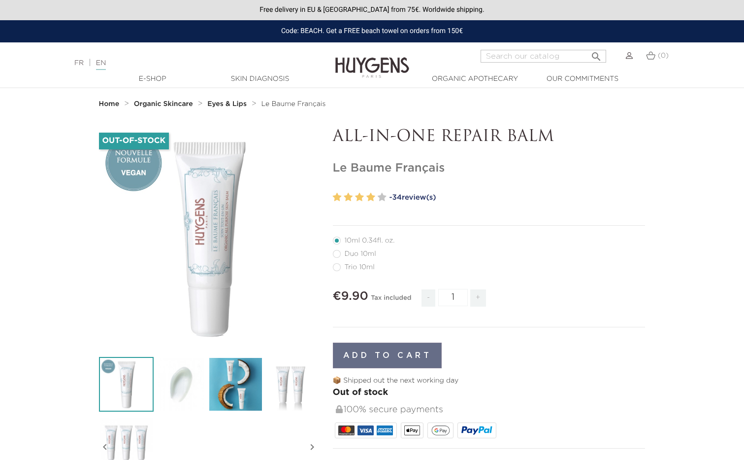
click at [386, 73] on img at bounding box center [372, 60] width 74 height 38
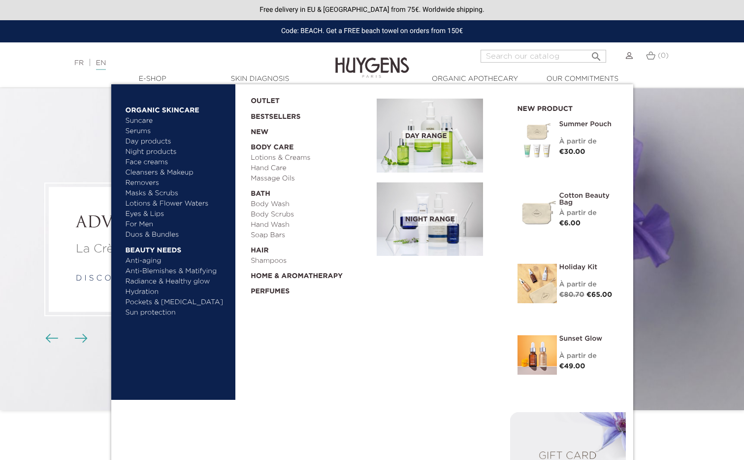
click at [140, 223] on link "For Men" at bounding box center [177, 224] width 103 height 10
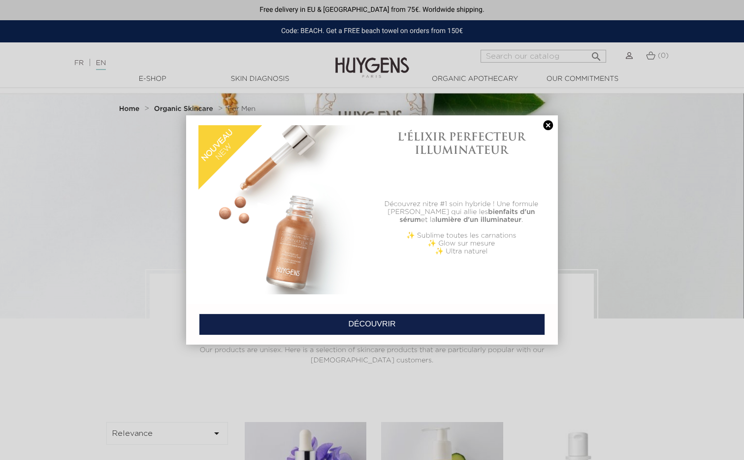
click at [549, 123] on link at bounding box center [548, 125] width 14 height 10
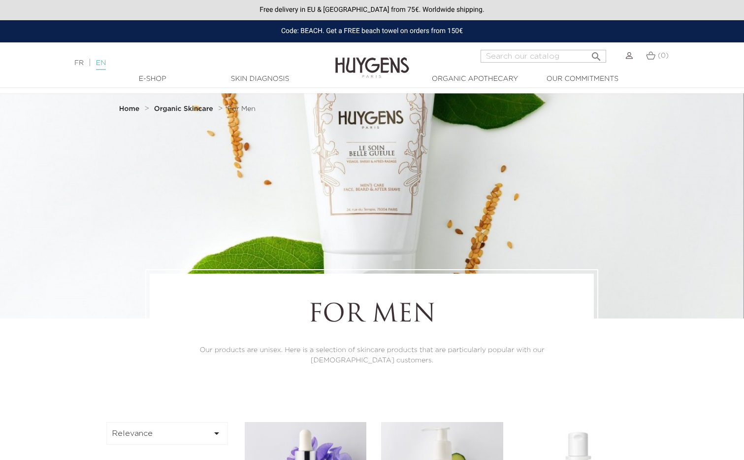
click at [103, 64] on link "EN" at bounding box center [101, 65] width 10 height 10
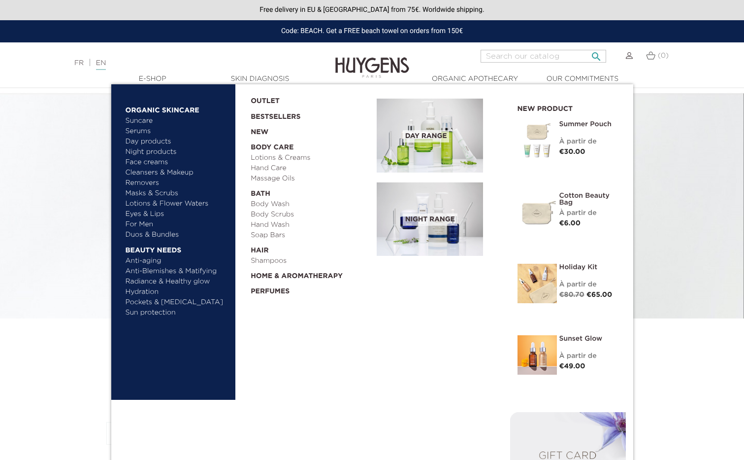
click at [525, 59] on input "Search" at bounding box center [544, 56] width 126 height 13
type input "beard"
click at [597, 53] on button " Search" at bounding box center [597, 53] width 18 height 13
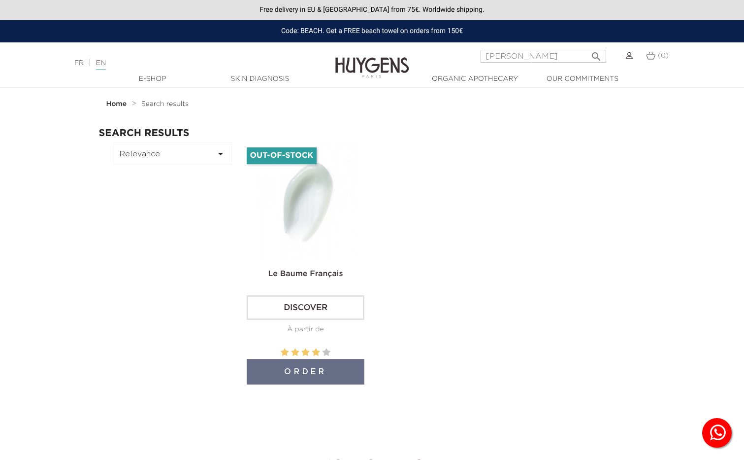
click at [325, 204] on img at bounding box center [308, 201] width 118 height 118
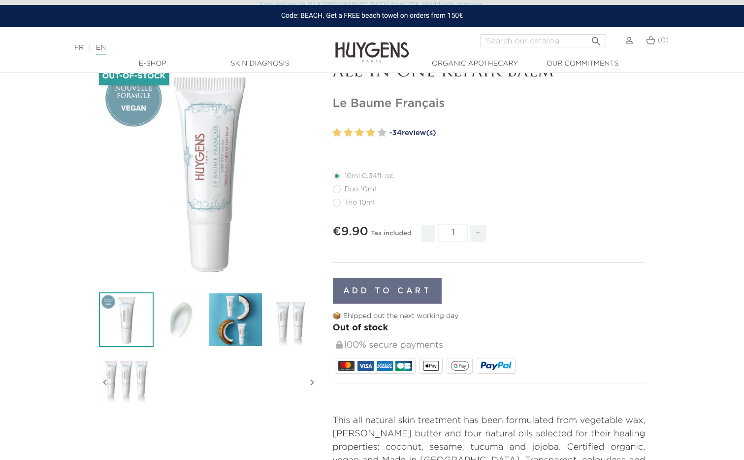
scroll to position [74, 0]
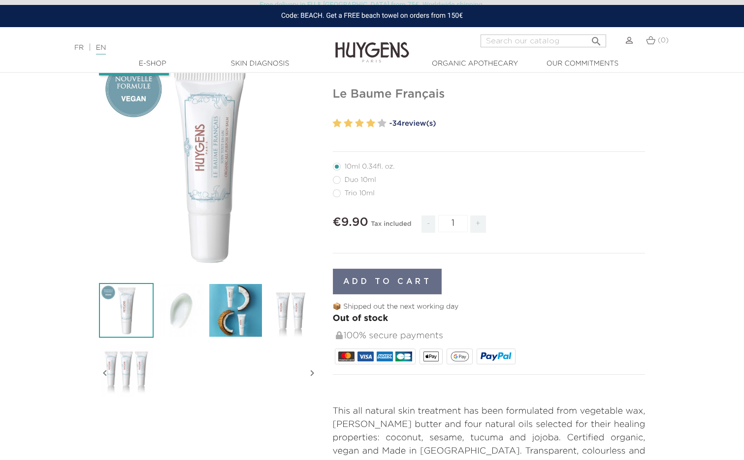
click at [356, 178] on label65"] "Duo 10ml" at bounding box center [360, 180] width 55 height 8
radio input "true"
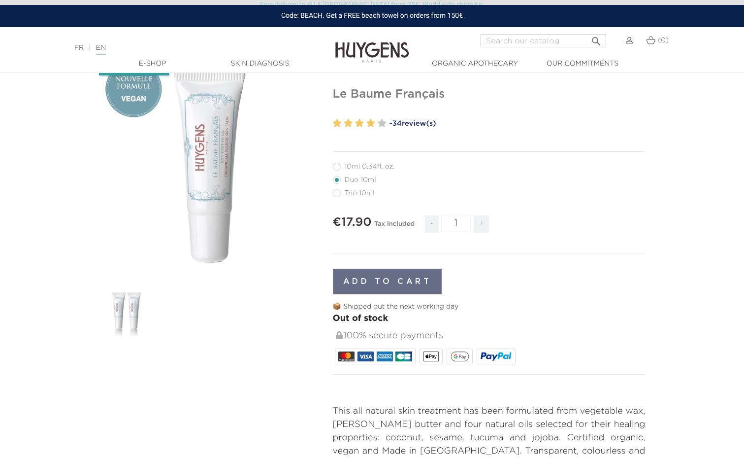
click at [350, 191] on label82"] "Trio 10ml" at bounding box center [360, 193] width 54 height 8
radio input "true"
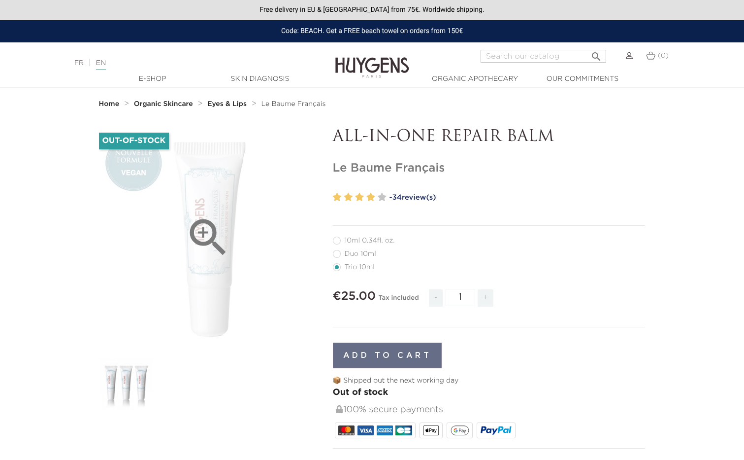
click at [213, 239] on icon "" at bounding box center [208, 237] width 49 height 49
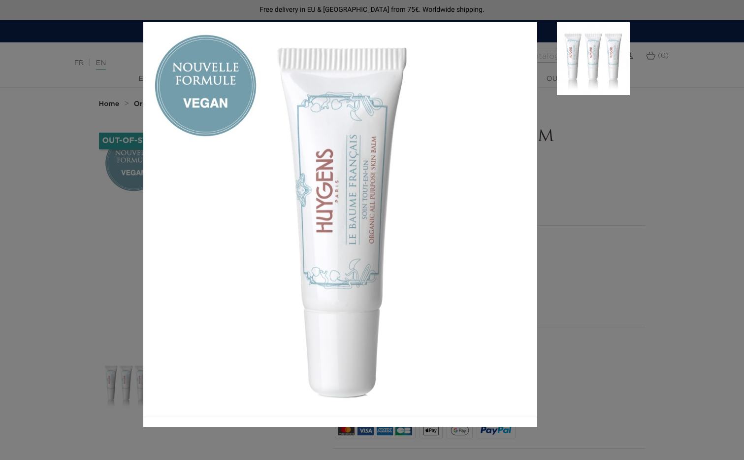
click at [672, 62] on div at bounding box center [372, 230] width 744 height 460
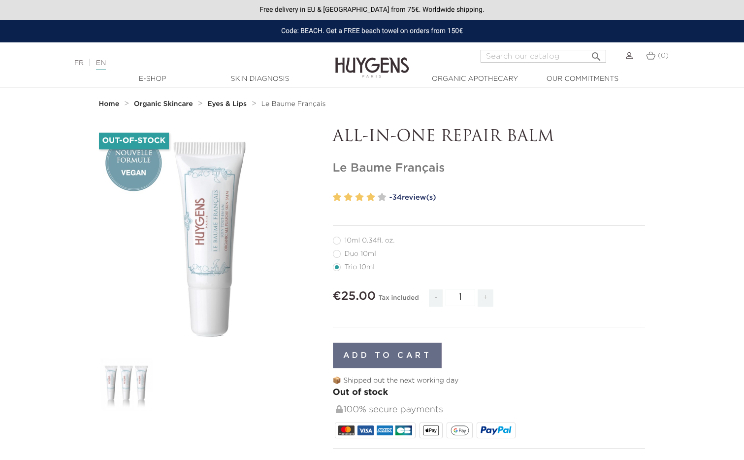
radio input "true"
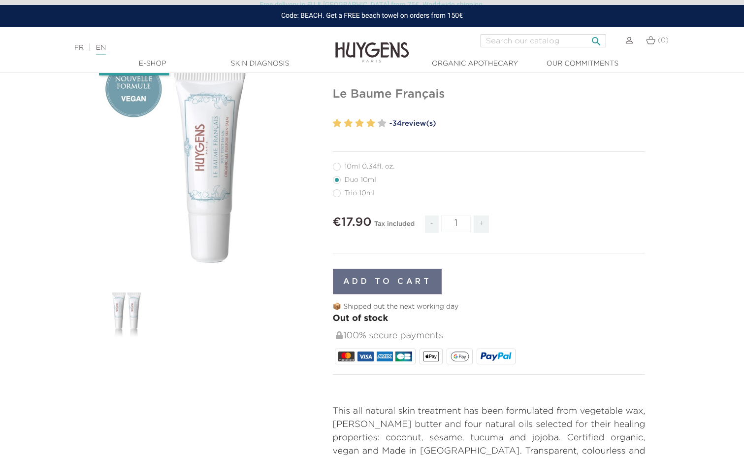
click at [506, 41] on input "Search" at bounding box center [544, 40] width 126 height 13
type input "le soin"
click at [597, 37] on button " Search" at bounding box center [597, 38] width 18 height 13
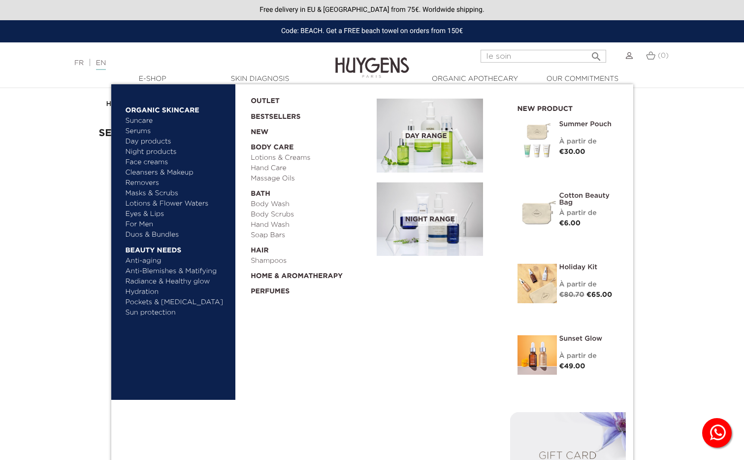
click at [153, 162] on link "Face creams" at bounding box center [177, 162] width 103 height 10
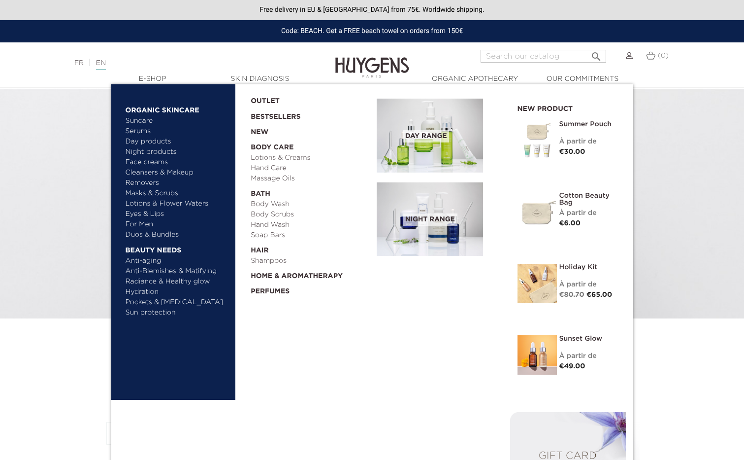
click at [157, 140] on link "Day products" at bounding box center [177, 141] width 103 height 10
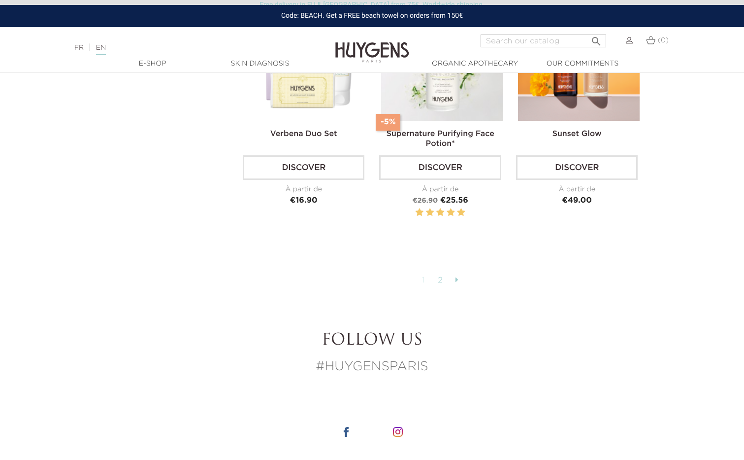
scroll to position [2546, 0]
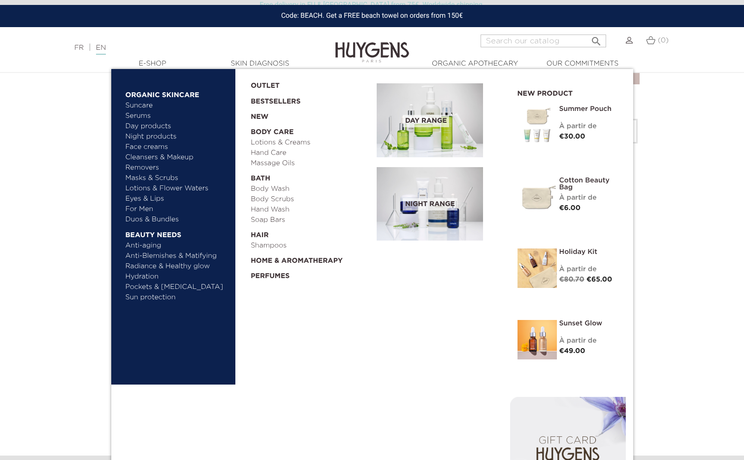
click at [147, 208] on link "For Men" at bounding box center [177, 209] width 103 height 10
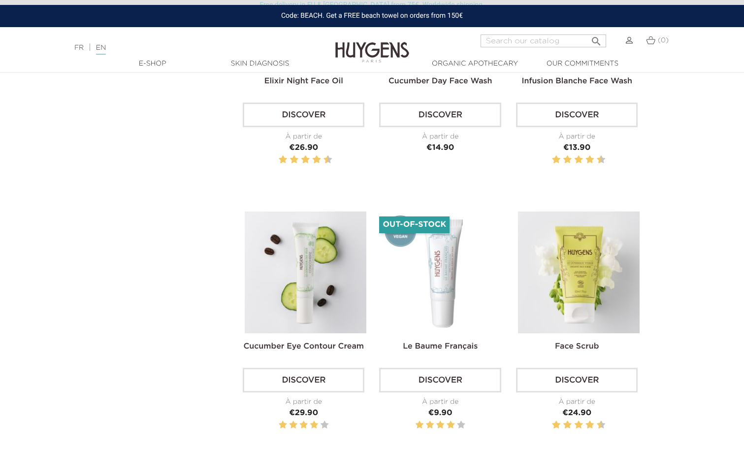
scroll to position [476, 0]
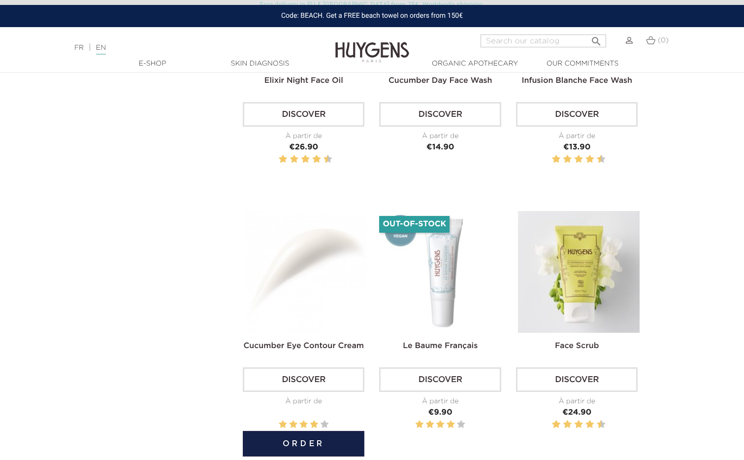
click at [327, 312] on img at bounding box center [306, 272] width 122 height 122
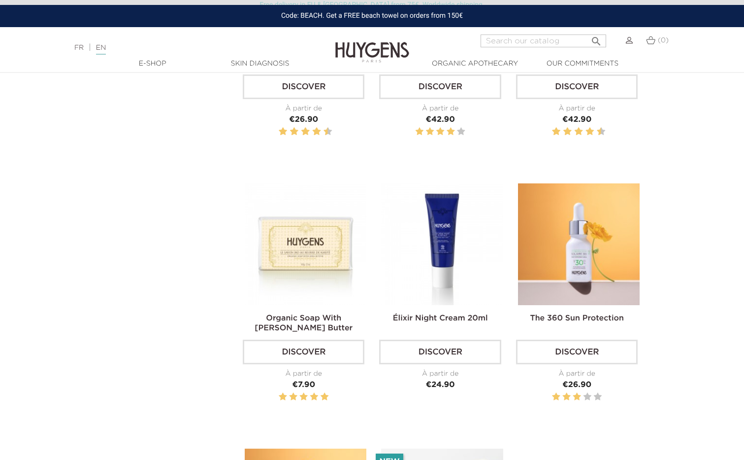
scroll to position [538, 0]
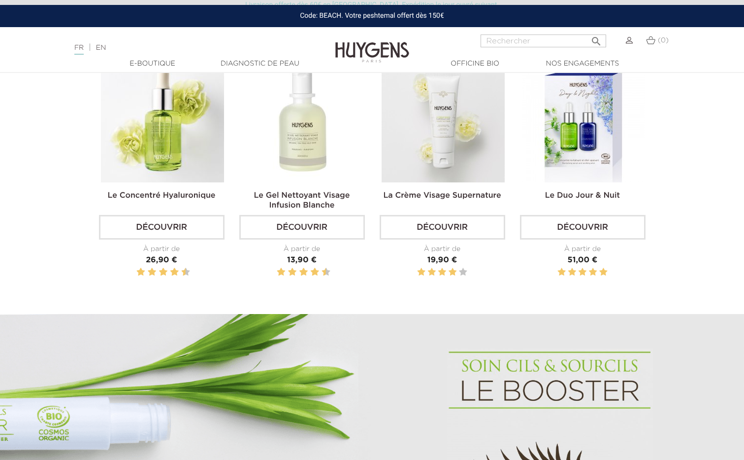
scroll to position [409, 0]
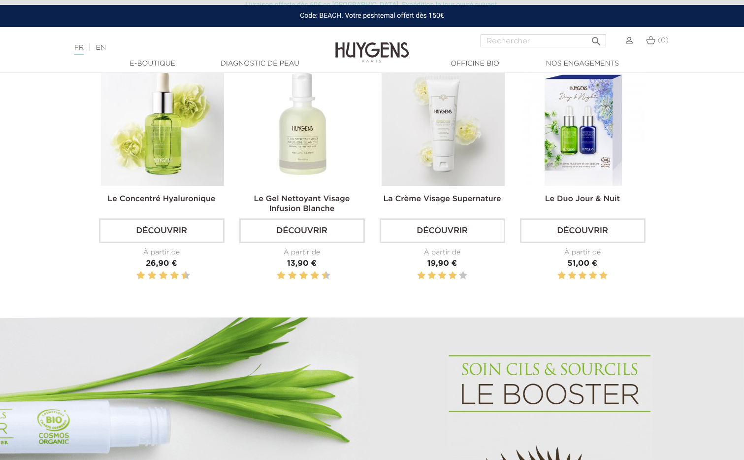
click at [424, 149] on img at bounding box center [443, 124] width 123 height 123
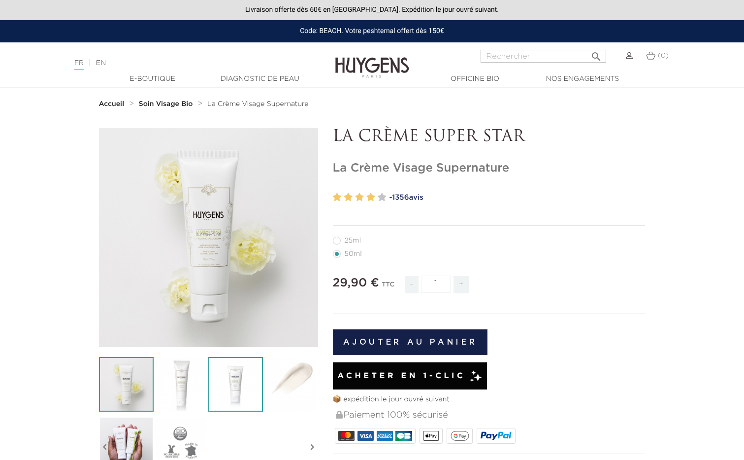
click at [244, 400] on img at bounding box center [235, 384] width 55 height 55
